Goal: Task Accomplishment & Management: Manage account settings

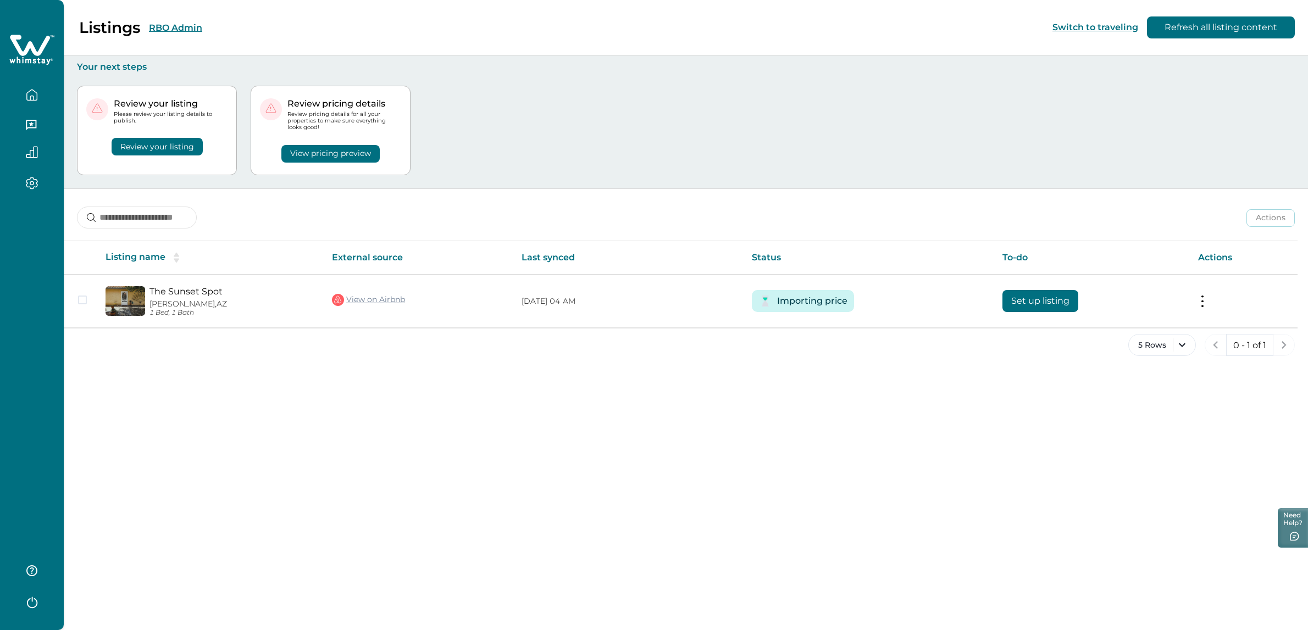
click at [188, 29] on button "RBO Admin" at bounding box center [175, 28] width 53 height 10
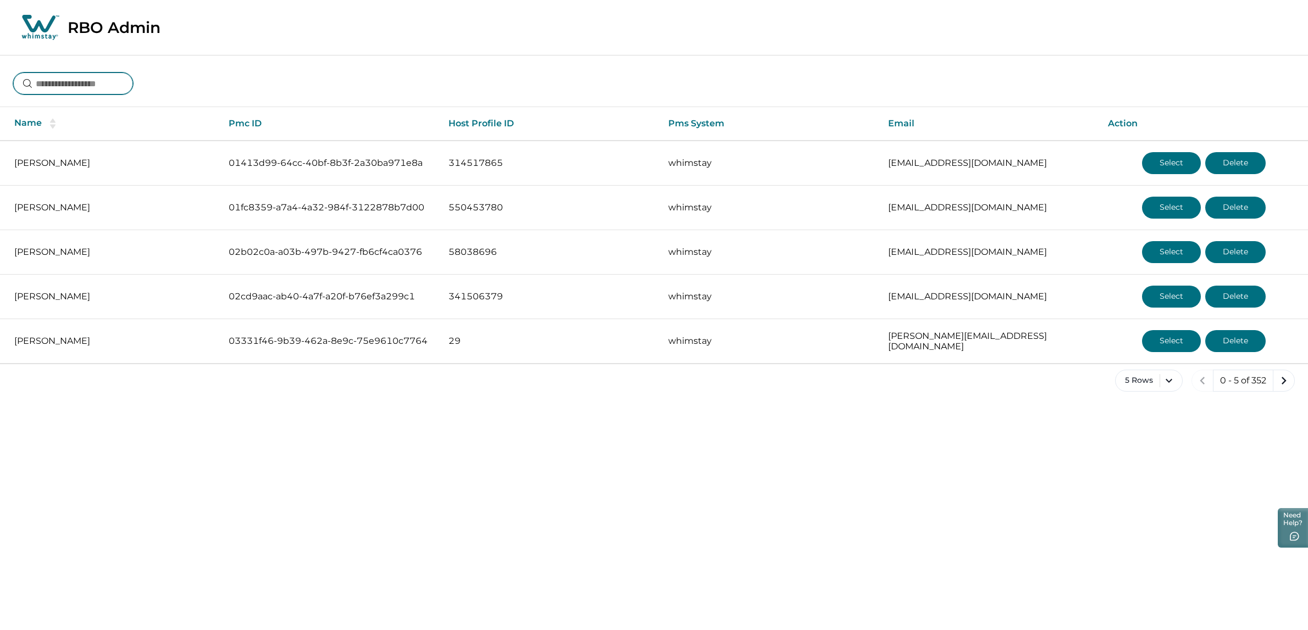
click at [91, 86] on input at bounding box center [73, 84] width 120 height 22
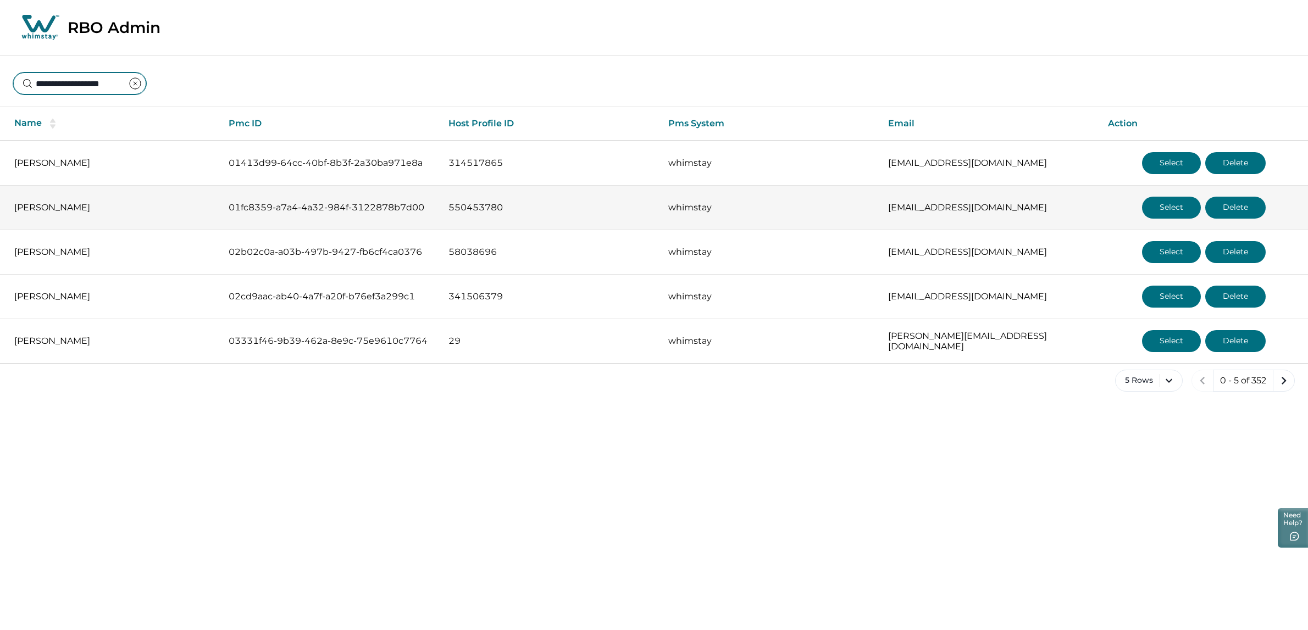
scroll to position [0, 1]
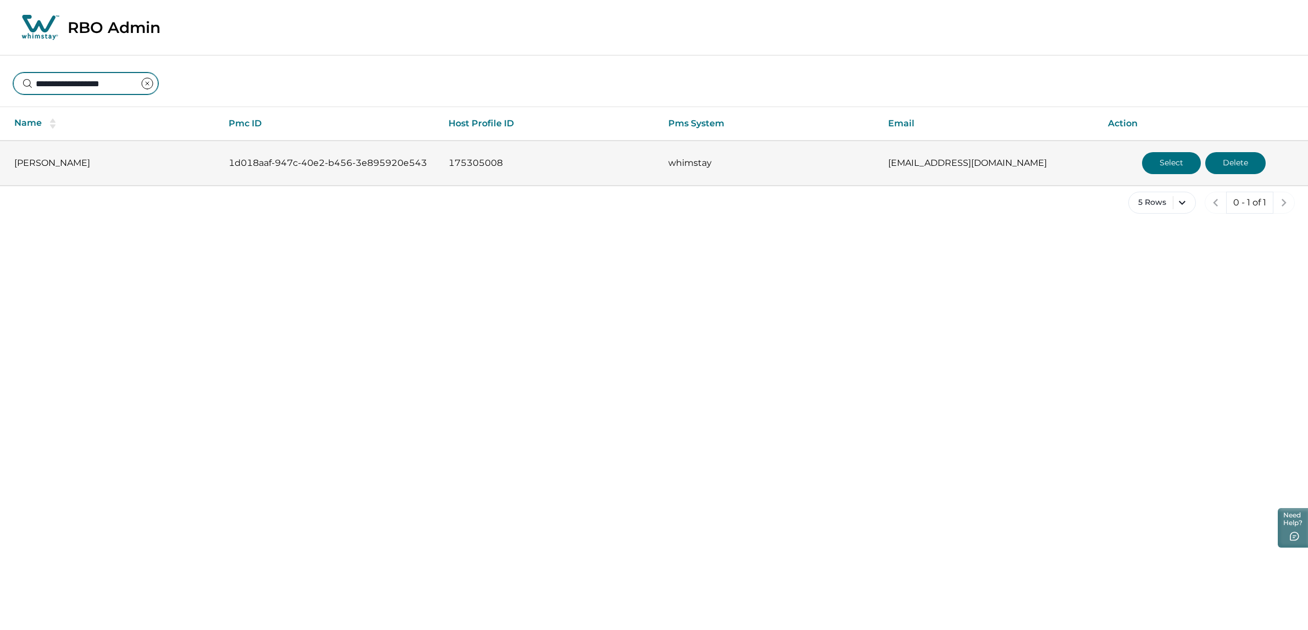
type input "**********"
click at [718, 162] on p "whimstay" at bounding box center [769, 163] width 202 height 11
click at [1149, 163] on button "Select" at bounding box center [1171, 163] width 59 height 22
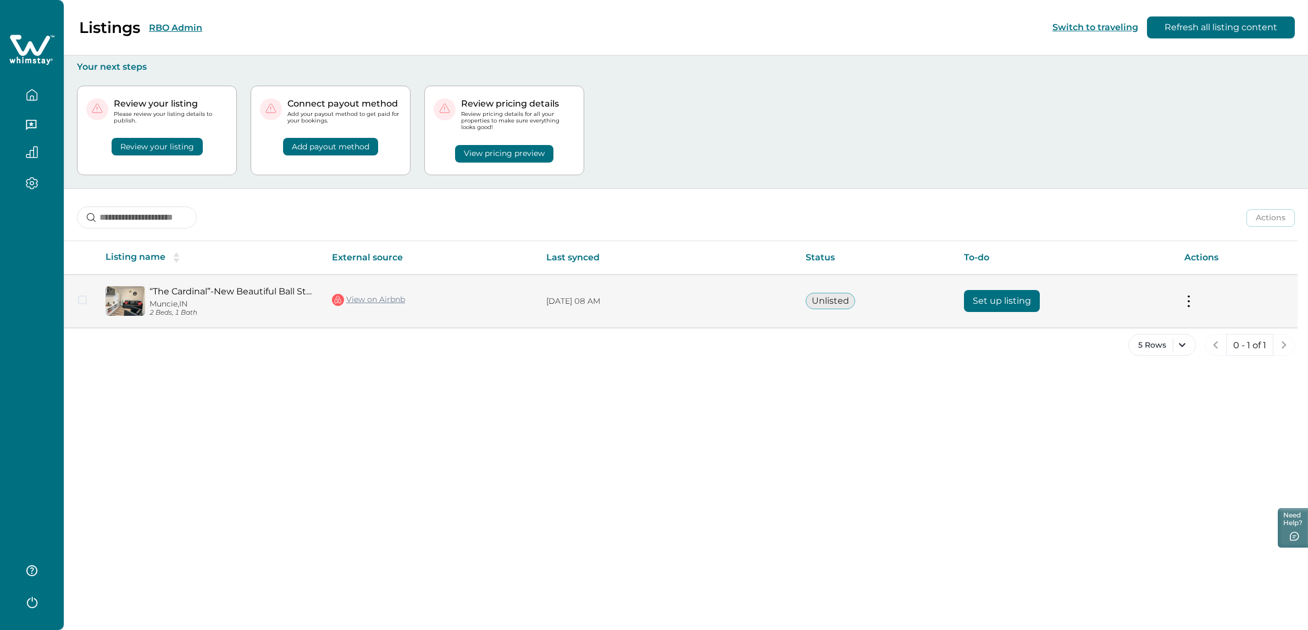
click at [358, 297] on link "View on Airbnb" at bounding box center [368, 300] width 73 height 14
click at [845, 303] on button "Unlisted" at bounding box center [830, 301] width 49 height 16
click at [1025, 306] on button "Set up listing" at bounding box center [1002, 301] width 76 height 22
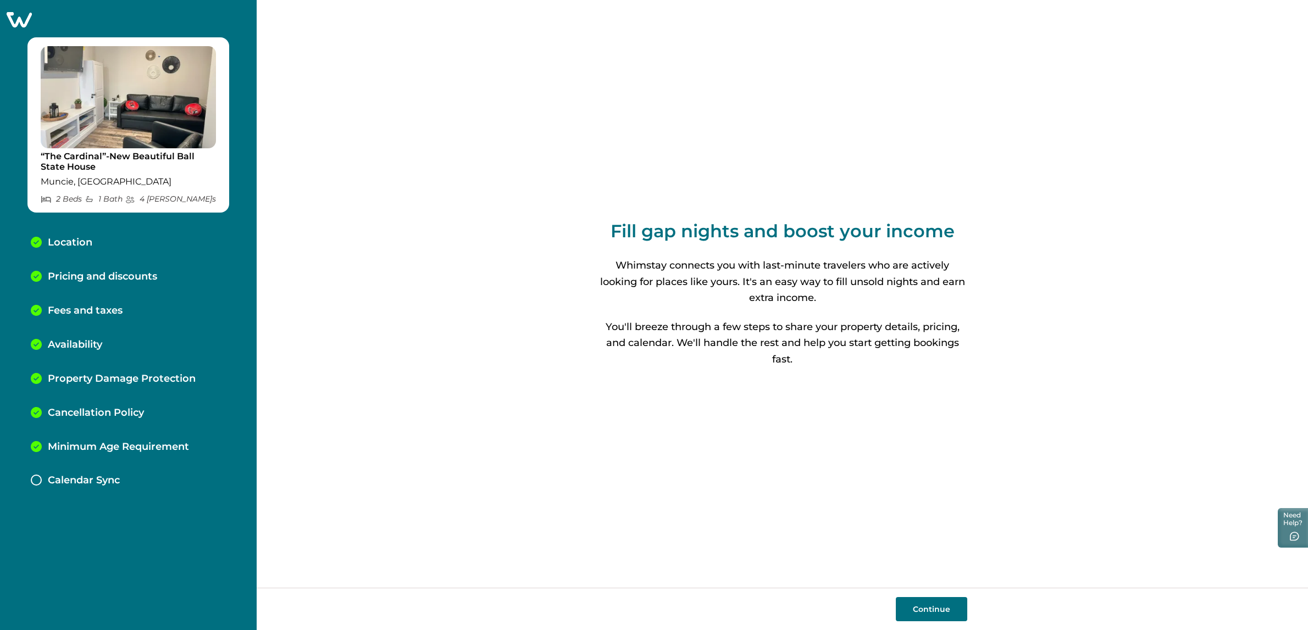
click at [104, 268] on div "Pricing and discounts" at bounding box center [128, 277] width 213 height 34
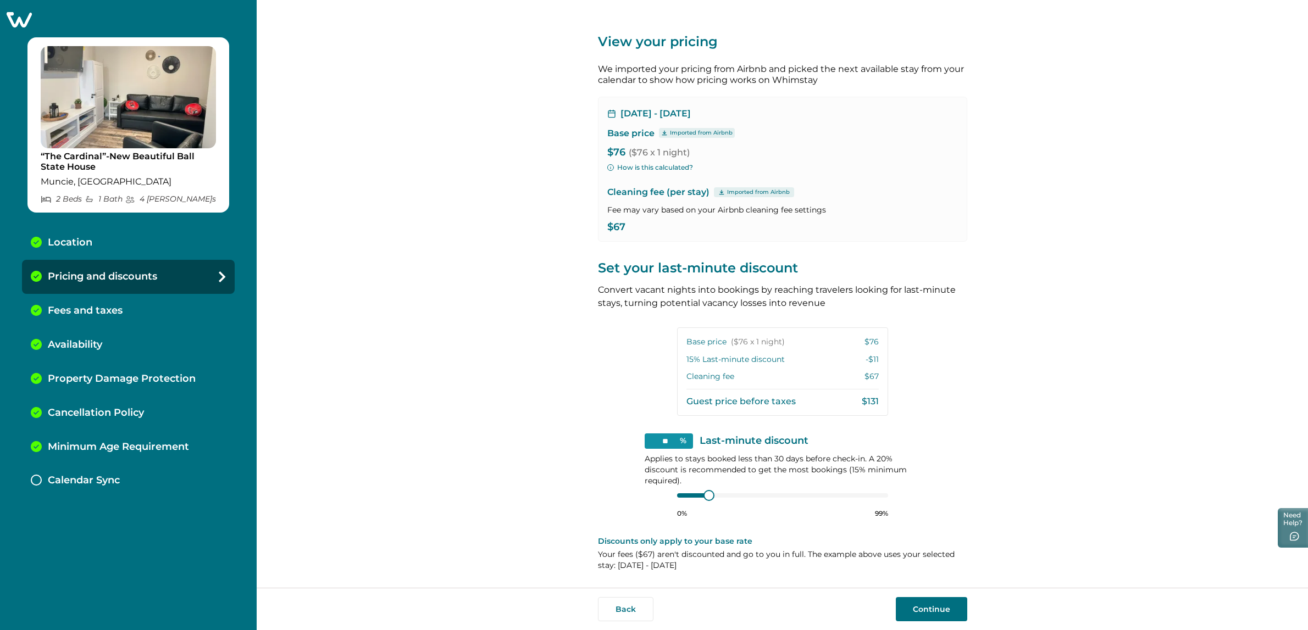
click at [668, 130] on div "Imported from Airbnb" at bounding box center [697, 133] width 76 height 10
click at [684, 113] on p "[DATE] - [DATE]" at bounding box center [656, 113] width 70 height 11
click at [752, 108] on div "[DATE] - [DATE]" at bounding box center [782, 113] width 351 height 11
click at [789, 109] on div "[DATE] - [DATE]" at bounding box center [782, 113] width 351 height 11
click at [834, 124] on div "[DATE] - [DATE] Base price Imported from Airbnb $76 ($76 x 1 night) How is this…" at bounding box center [782, 169] width 369 height 145
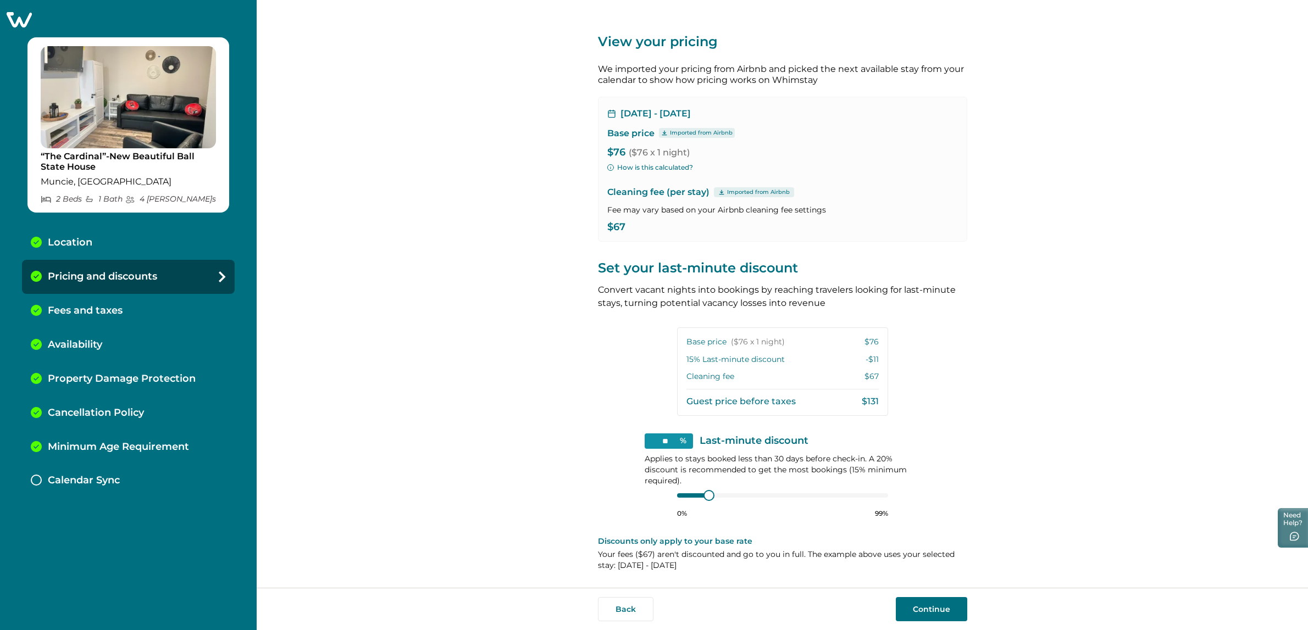
click at [840, 87] on div "We imported your pricing from Airbnb and picked the next available stay from yo…" at bounding box center [782, 153] width 369 height 178
click at [751, 566] on p "Your fees ( $67 ) aren't discounted and go to you in full. The example above us…" at bounding box center [782, 560] width 369 height 22
click at [679, 442] on input "**" at bounding box center [669, 441] width 48 height 15
click at [500, 408] on div "View your pricing We imported your pricing from Airbnb and picked the next avai…" at bounding box center [782, 294] width 1051 height 588
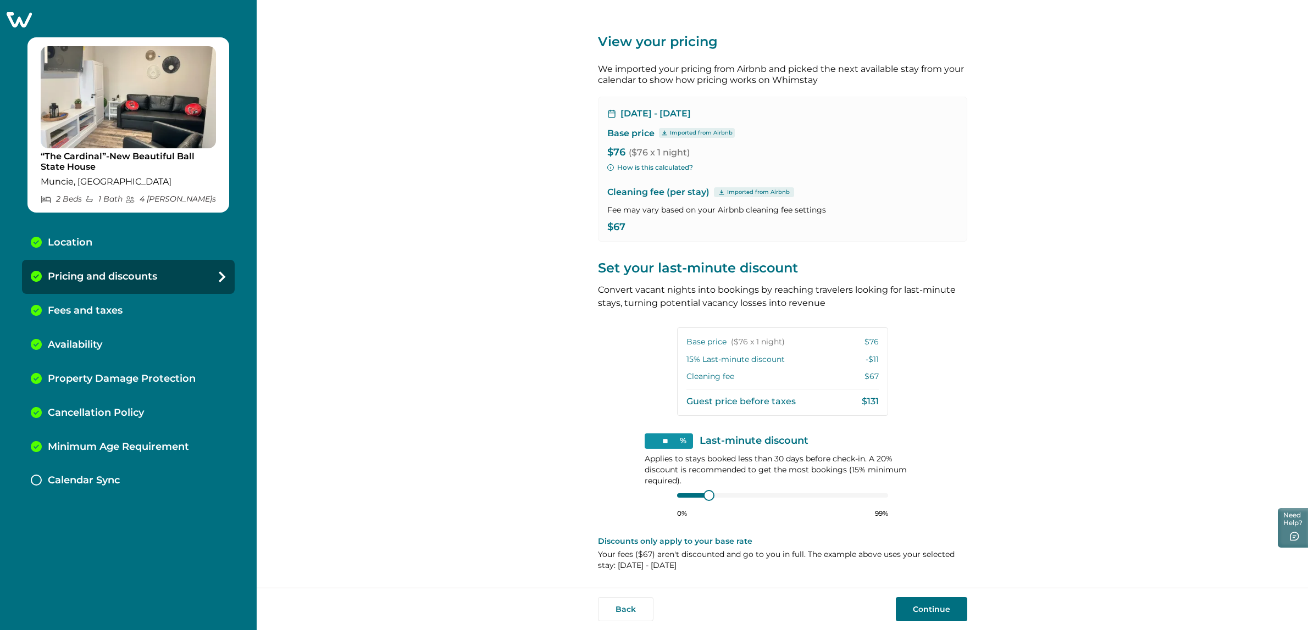
click at [486, 434] on div "View your pricing We imported your pricing from Airbnb and picked the next avai…" at bounding box center [782, 294] width 1051 height 588
click at [1199, 158] on div "View your pricing We imported your pricing from Airbnb and picked the next avai…" at bounding box center [782, 294] width 1051 height 588
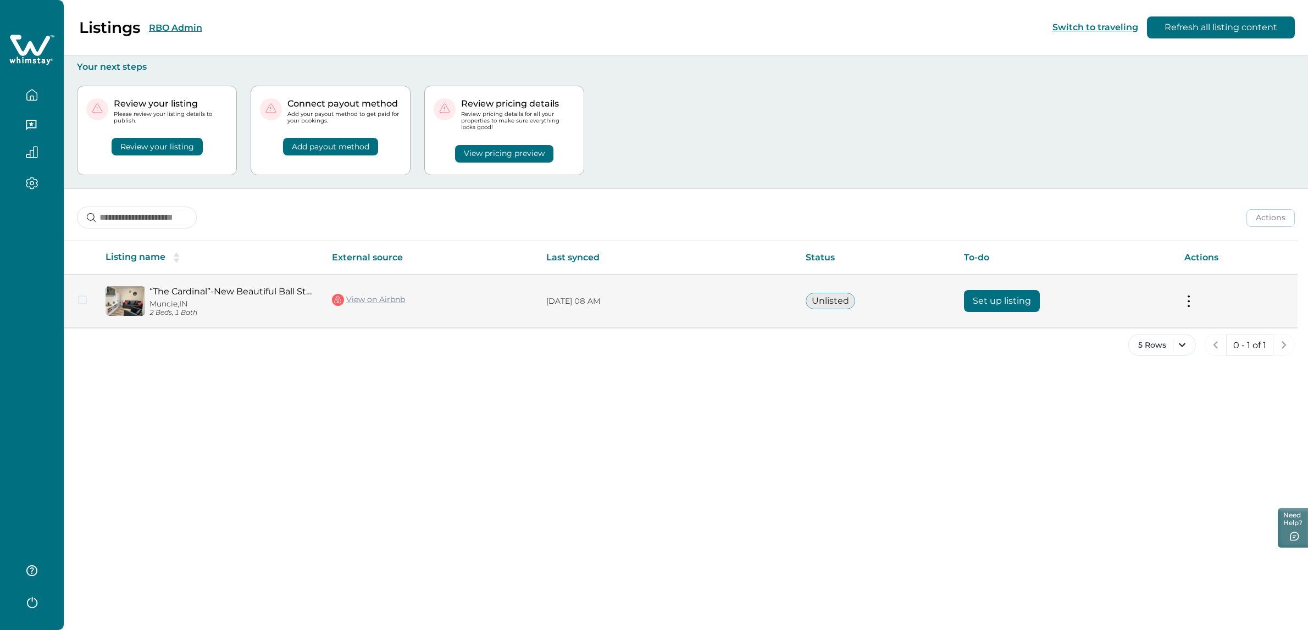
click at [143, 295] on img at bounding box center [126, 301] width 40 height 30
click at [128, 303] on img at bounding box center [126, 301] width 40 height 30
click at [181, 304] on p "Muncie, [GEOGRAPHIC_DATA]" at bounding box center [231, 304] width 165 height 9
click at [568, 299] on p "[DATE] 08 AM" at bounding box center [667, 301] width 242 height 11
click at [163, 295] on link "“The Cardinal”-New Beautiful Ball State House" at bounding box center [231, 291] width 165 height 10
